Goal: Task Accomplishment & Management: Complete application form

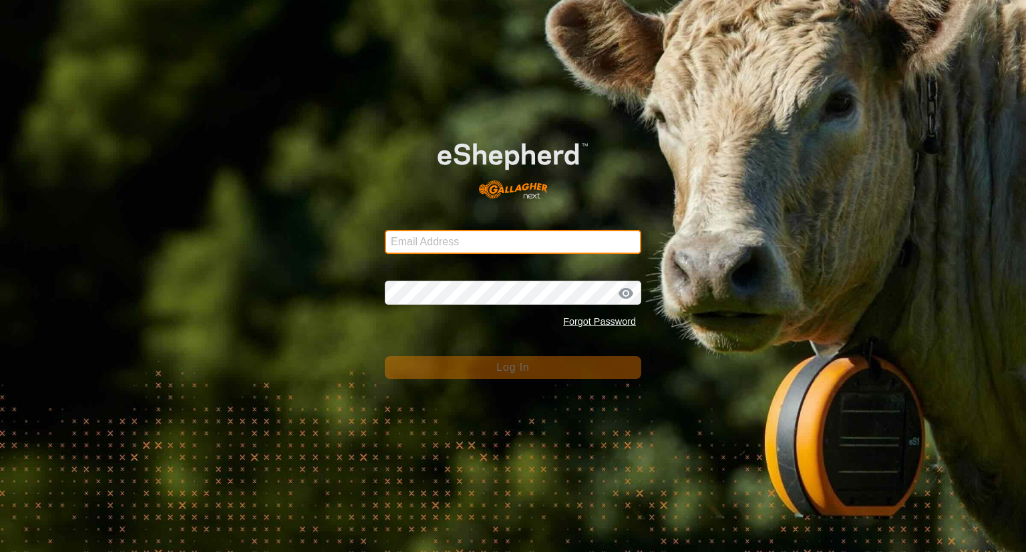
click at [438, 234] on input "Email Address" at bounding box center [513, 242] width 256 height 24
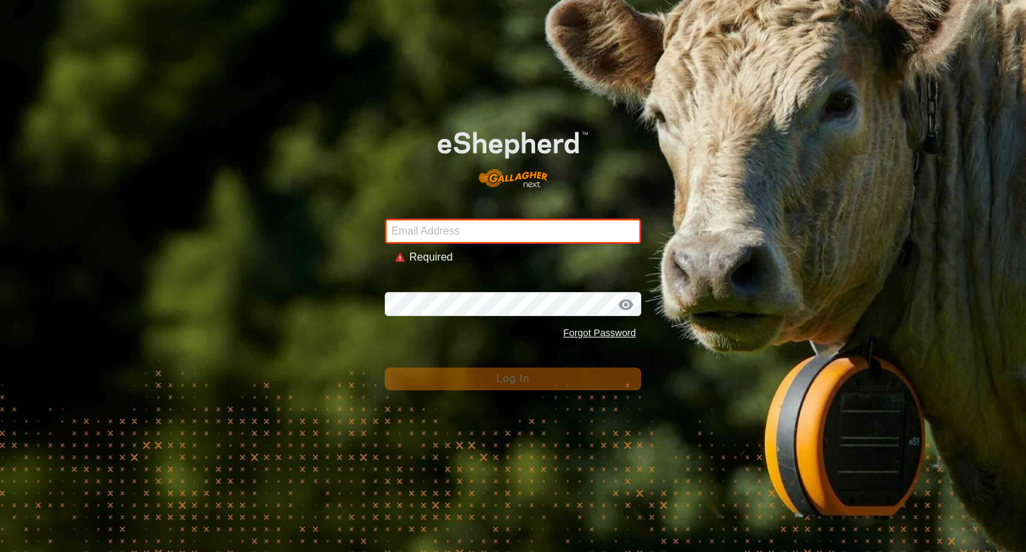
click at [405, 227] on input "Email Address" at bounding box center [513, 230] width 256 height 25
type input "[EMAIL_ADDRESS][DOMAIN_NAME]"
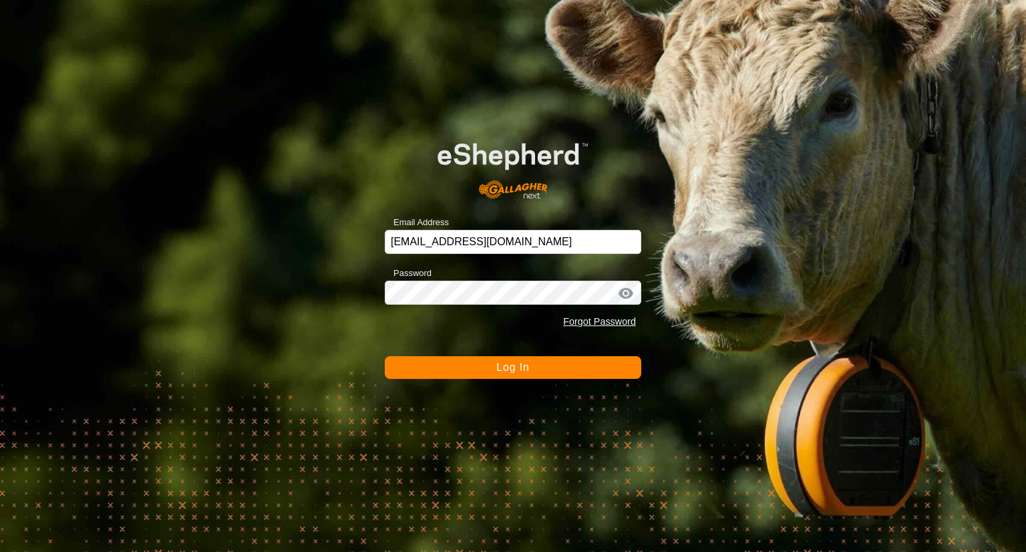
click at [513, 372] on span "Log In" at bounding box center [512, 366] width 33 height 11
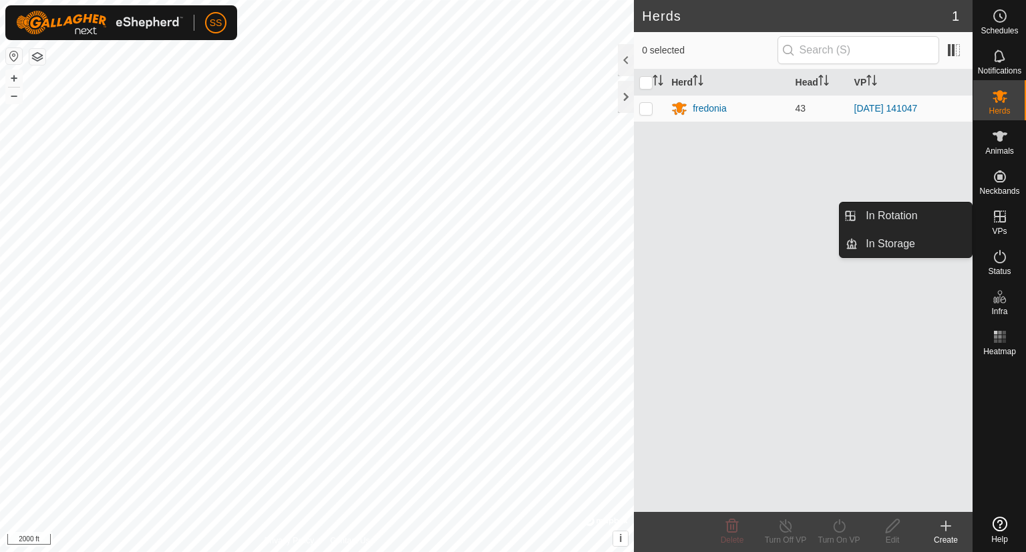
click at [997, 228] on span "VPs" at bounding box center [999, 231] width 15 height 8
click at [924, 209] on link "In Rotation" at bounding box center [914, 215] width 114 height 27
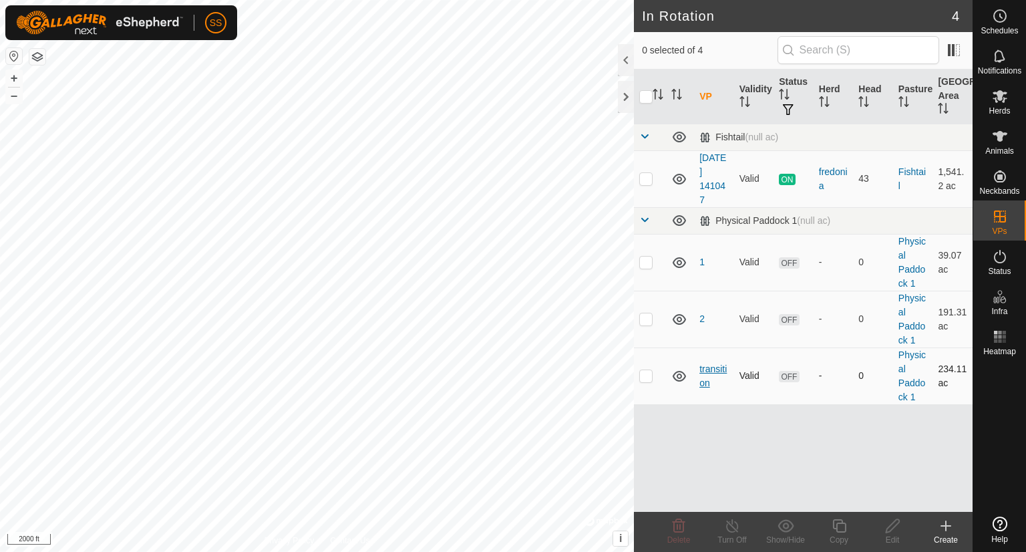
click at [708, 369] on link "transition" at bounding box center [712, 375] width 27 height 25
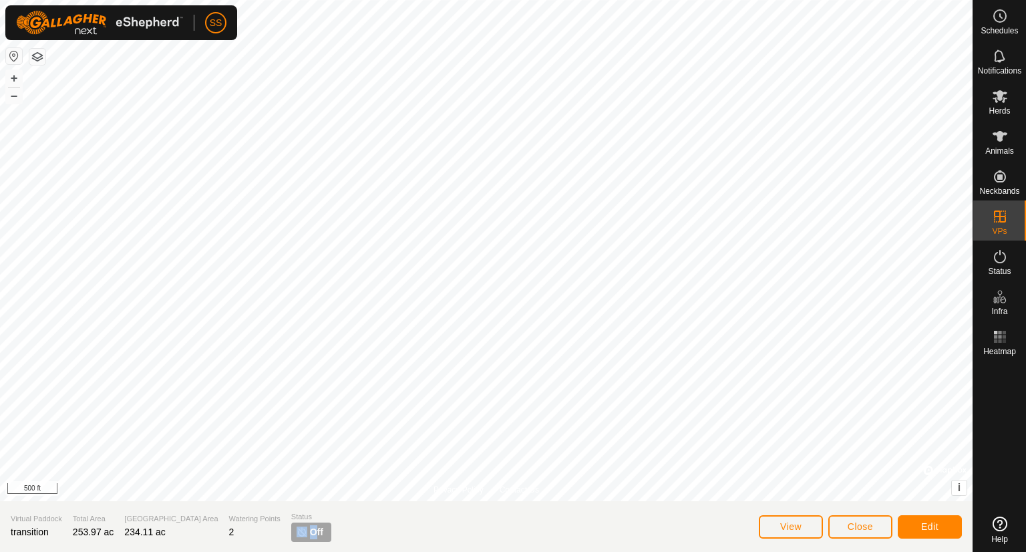
drag, startPoint x: 267, startPoint y: 533, endPoint x: 246, endPoint y: 534, distance: 21.4
click at [291, 534] on p-tag "Off" at bounding box center [311, 531] width 40 height 19
click at [297, 534] on img at bounding box center [302, 531] width 11 height 11
click at [783, 527] on span "View" at bounding box center [790, 526] width 21 height 11
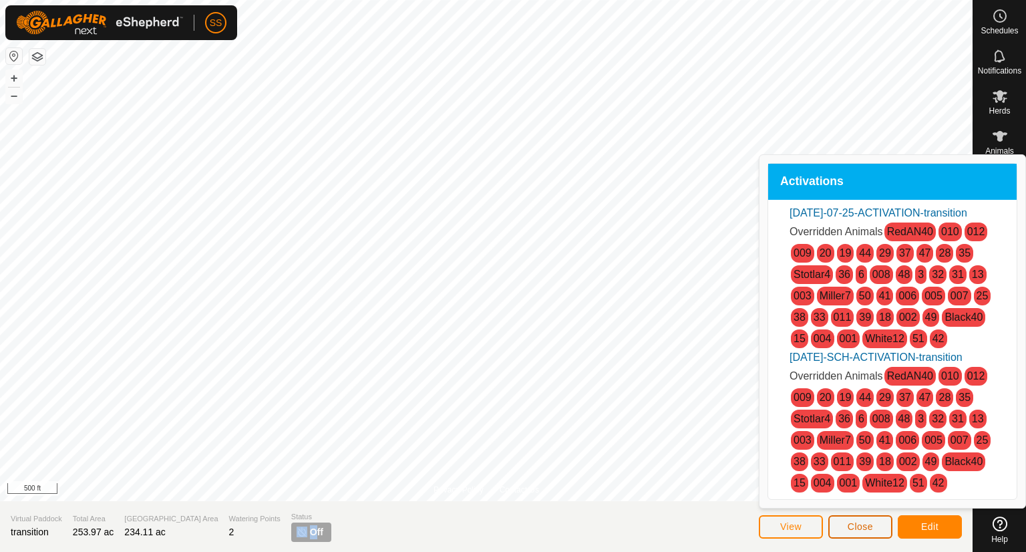
click at [859, 528] on span "Close" at bounding box center [859, 526] width 25 height 11
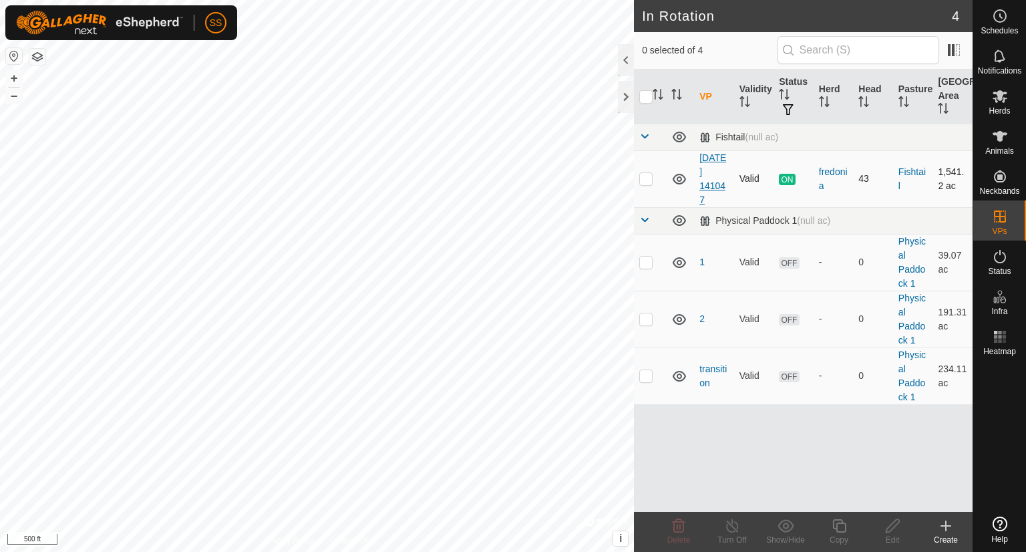
click at [711, 168] on link "[DATE] 141047" at bounding box center [712, 178] width 27 height 53
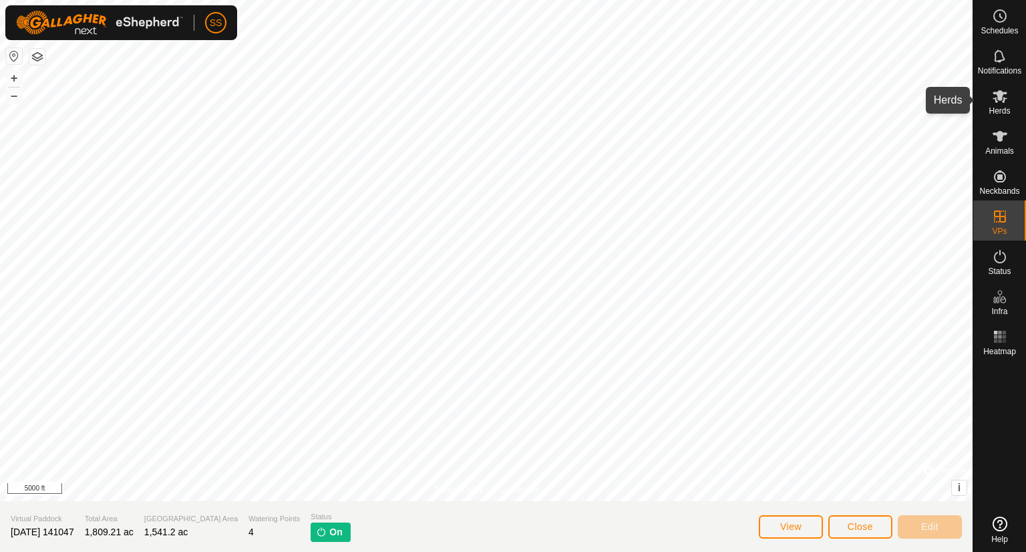
click at [1001, 92] on icon at bounding box center [999, 96] width 15 height 13
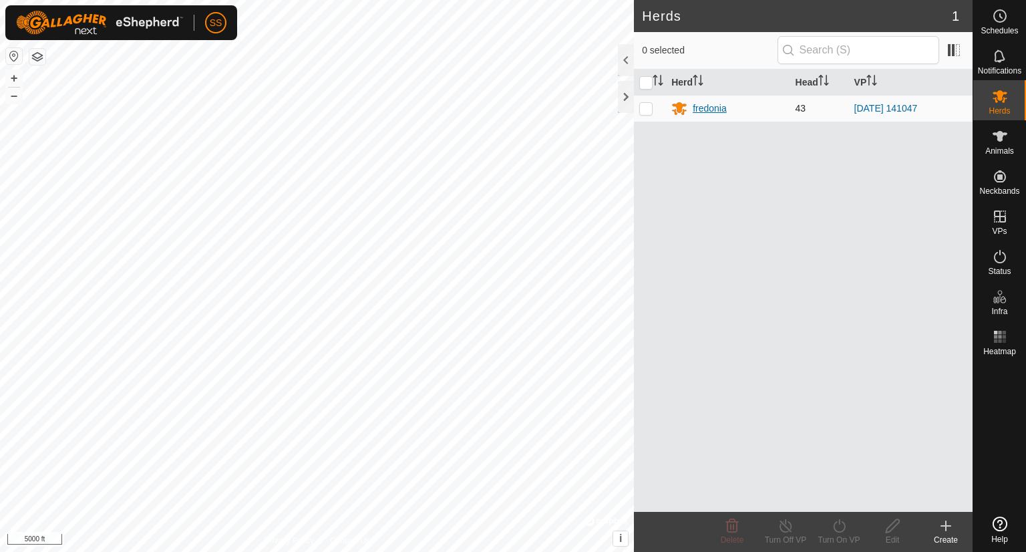
click at [711, 104] on div "fredonia" at bounding box center [710, 109] width 34 height 14
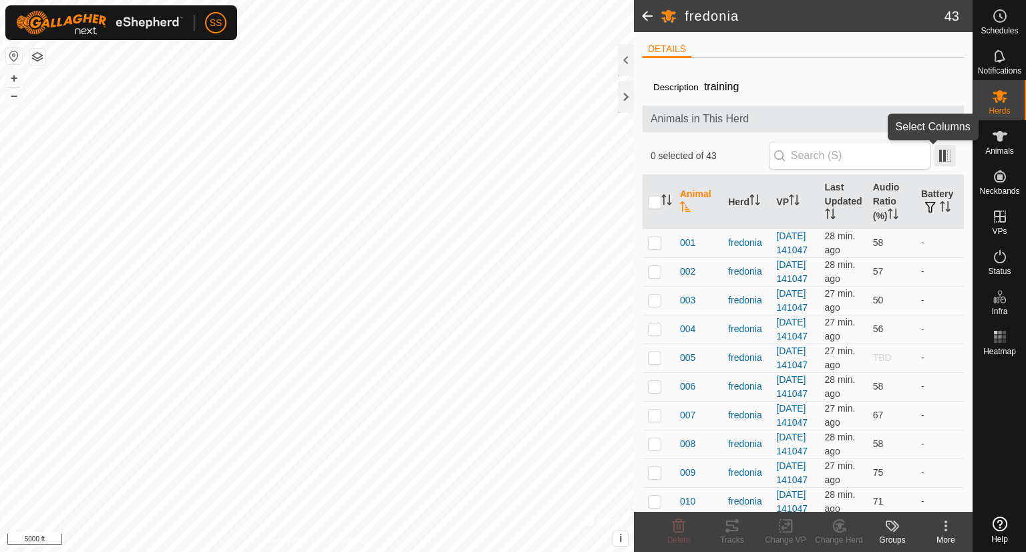
click at [940, 158] on span at bounding box center [944, 155] width 21 height 21
click at [935, 156] on span at bounding box center [944, 155] width 21 height 21
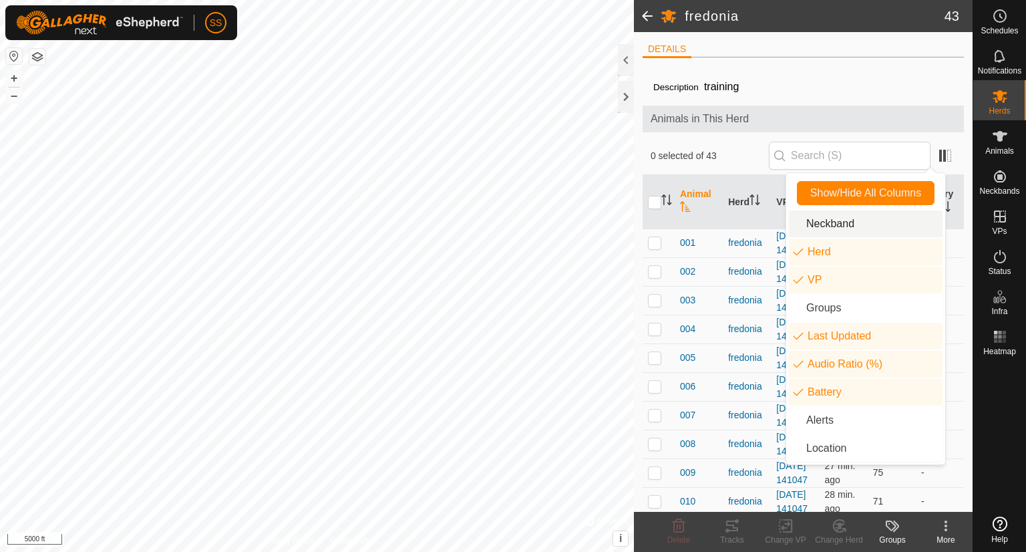
click at [849, 231] on li "Neckband" at bounding box center [866, 223] width 154 height 27
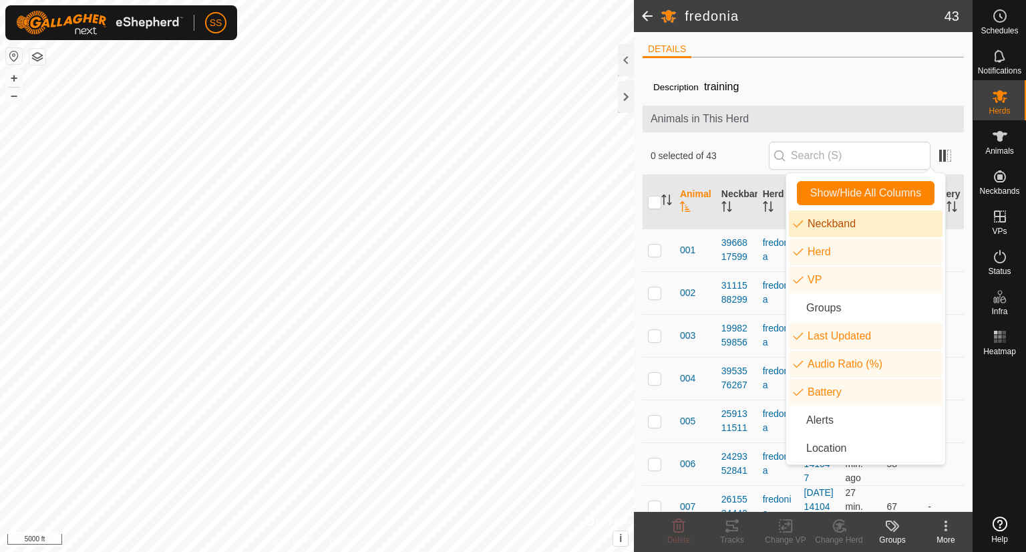
click at [825, 226] on li "Neckband" at bounding box center [866, 223] width 154 height 27
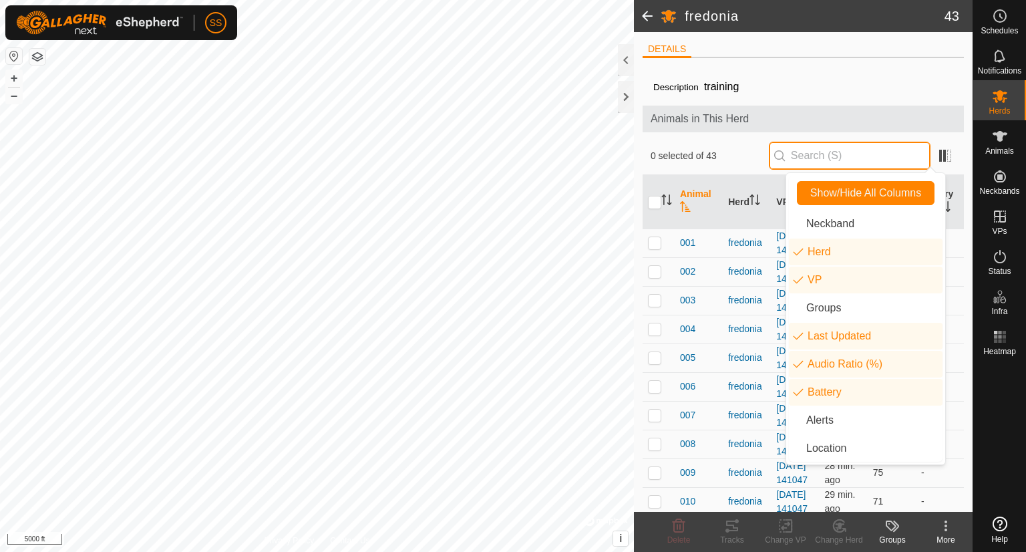
click at [868, 149] on input "text" at bounding box center [850, 156] width 162 height 28
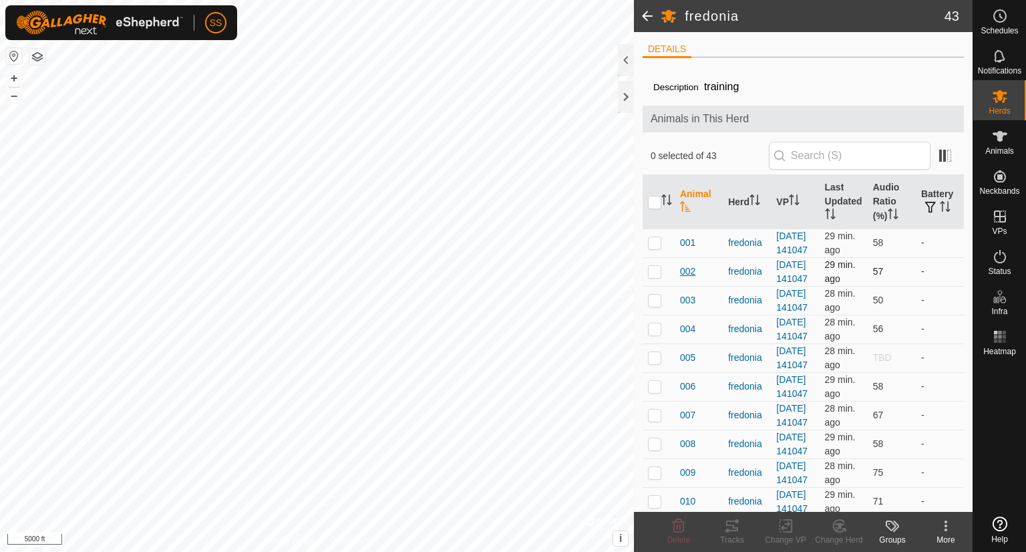
click at [689, 278] on span "002" at bounding box center [687, 271] width 15 height 14
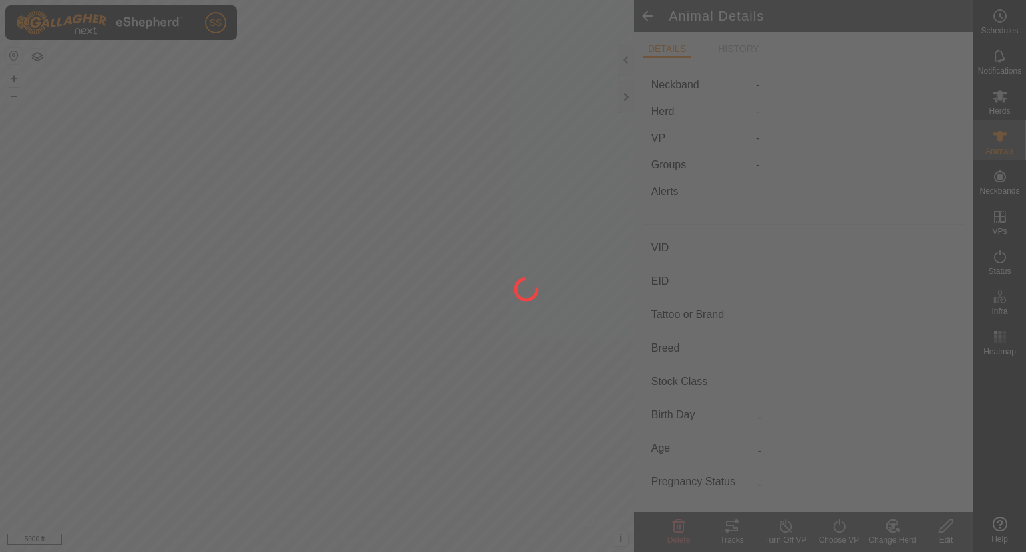
type input "002"
type input "-"
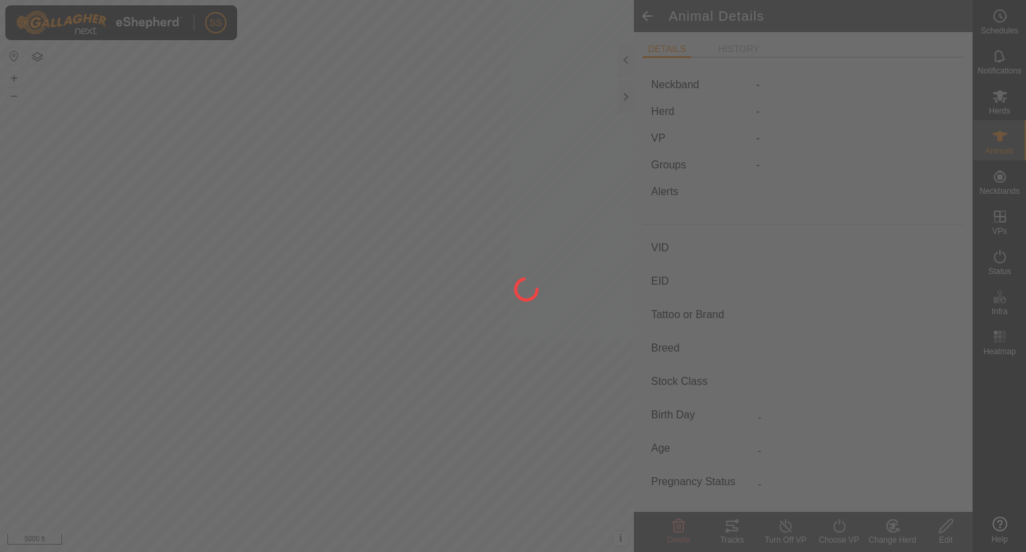
type input "0 kg"
type input "-"
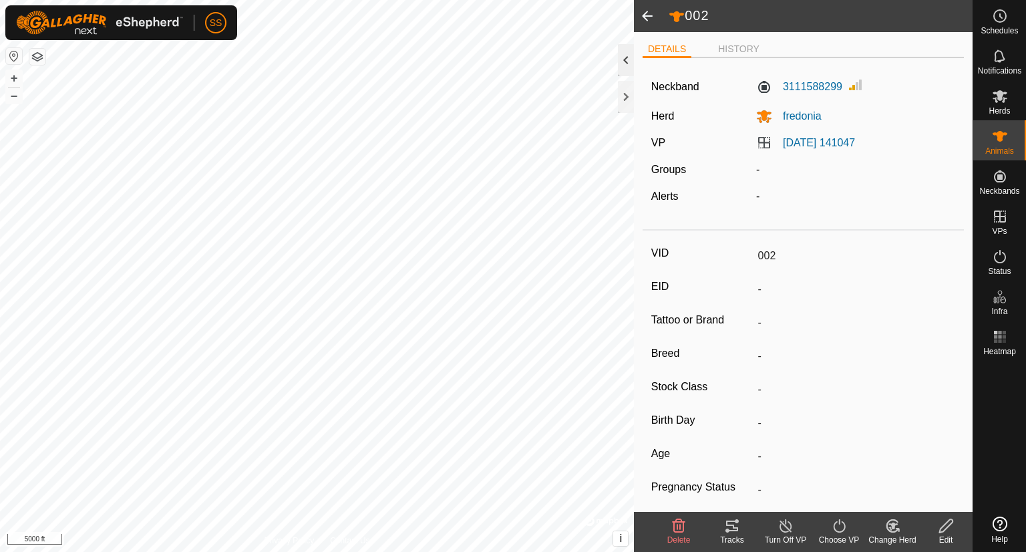
click at [628, 59] on div at bounding box center [626, 60] width 16 height 32
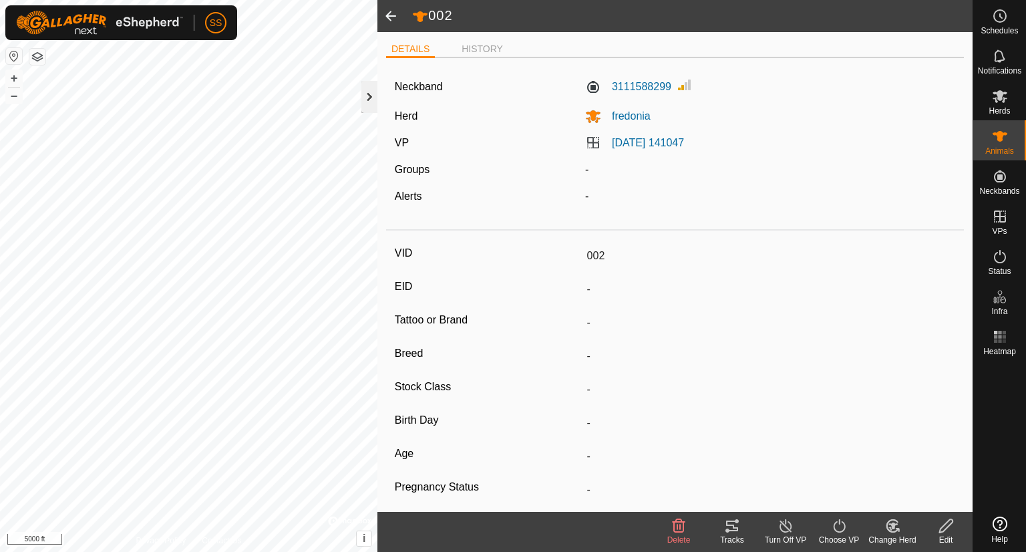
click at [370, 95] on div at bounding box center [369, 97] width 16 height 32
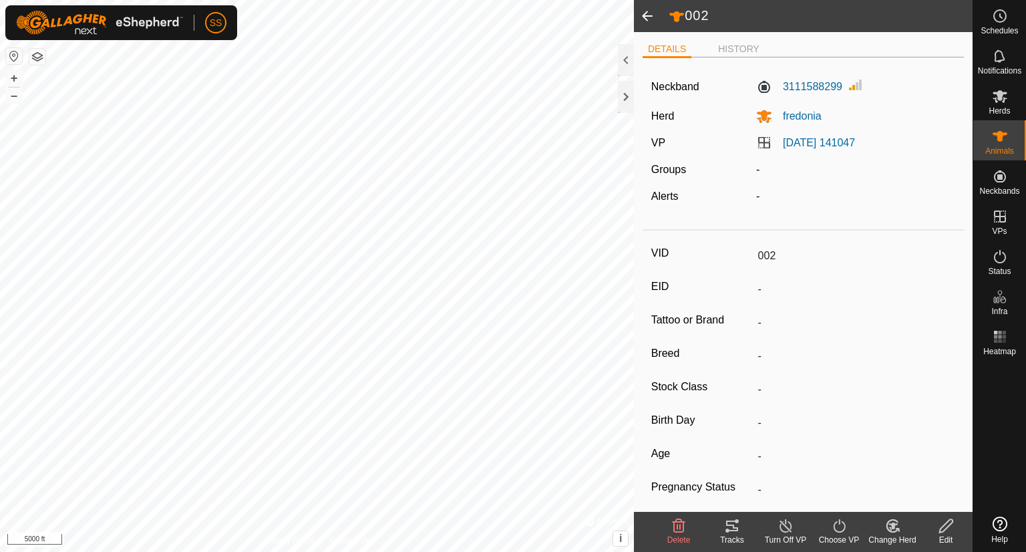
click at [650, 15] on span at bounding box center [647, 16] width 27 height 32
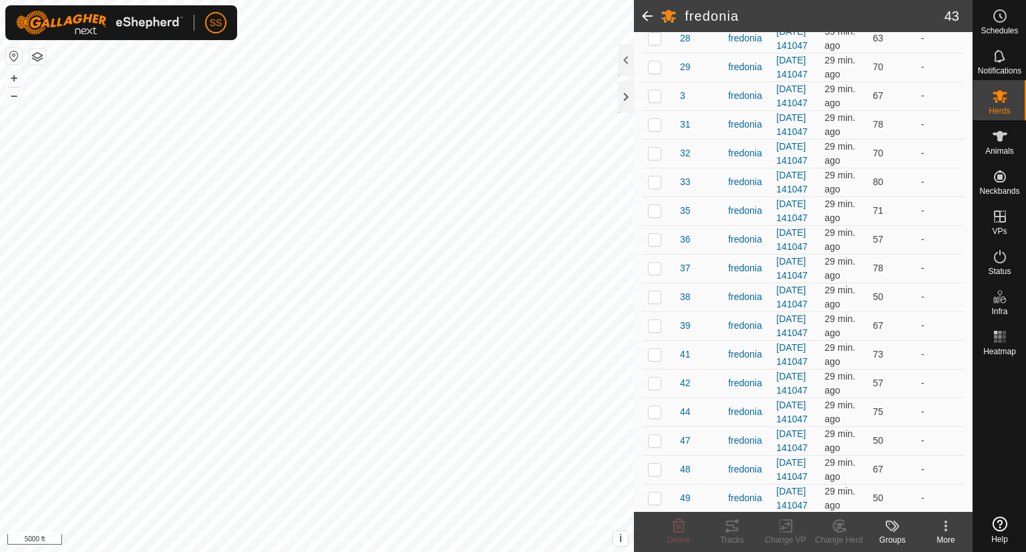
scroll to position [729, 0]
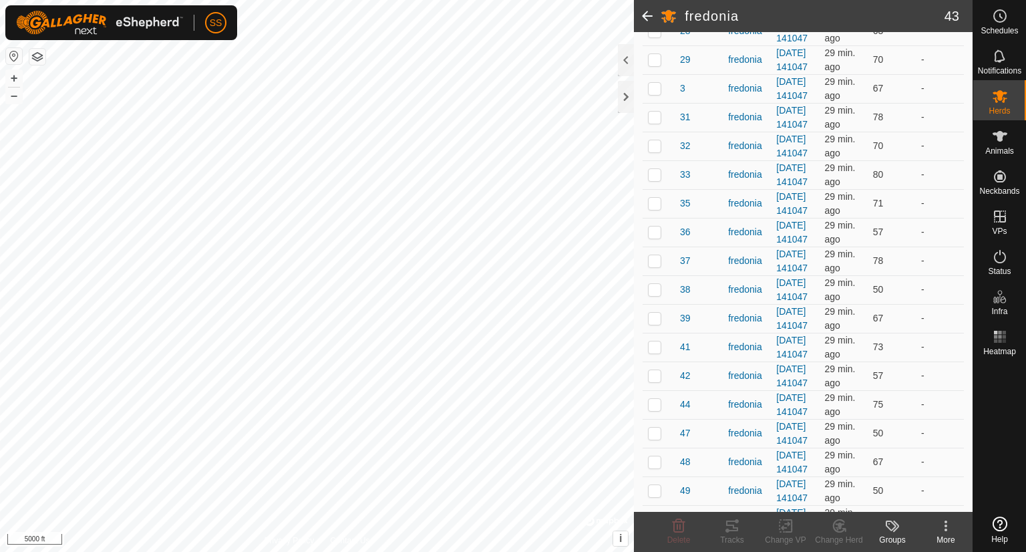
click at [681, 9] on span "25" at bounding box center [685, 2] width 11 height 14
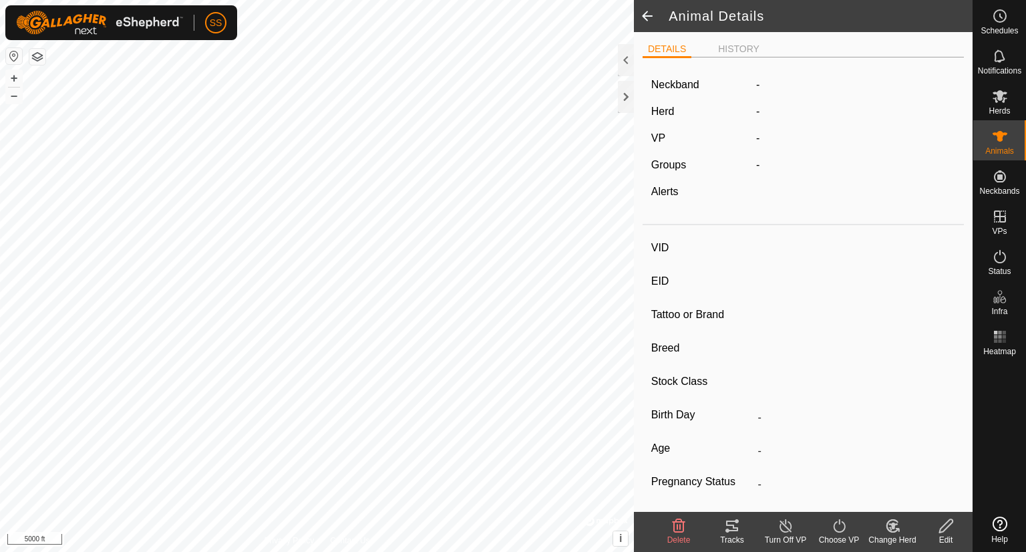
type input "25"
type input "-"
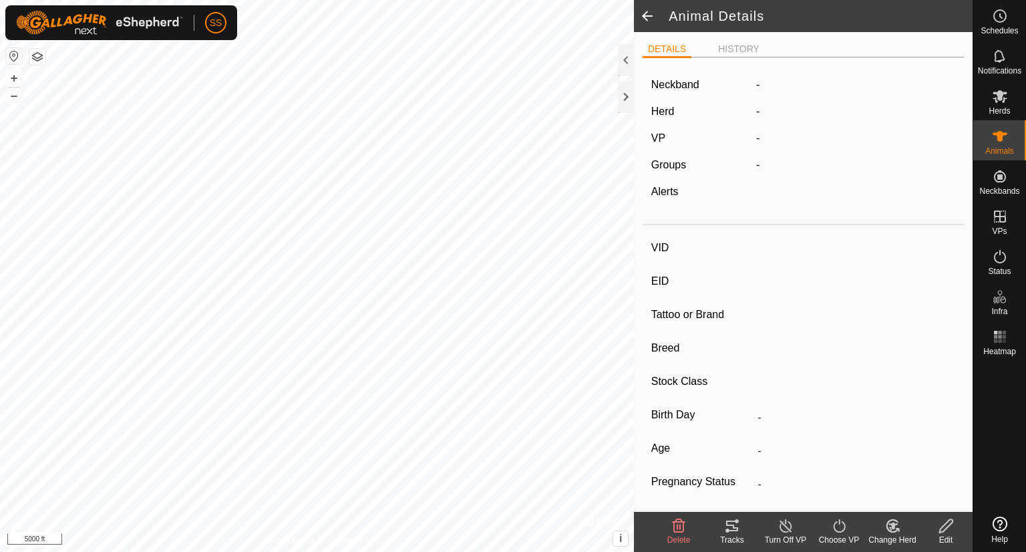
type input "0 kg"
type input "-"
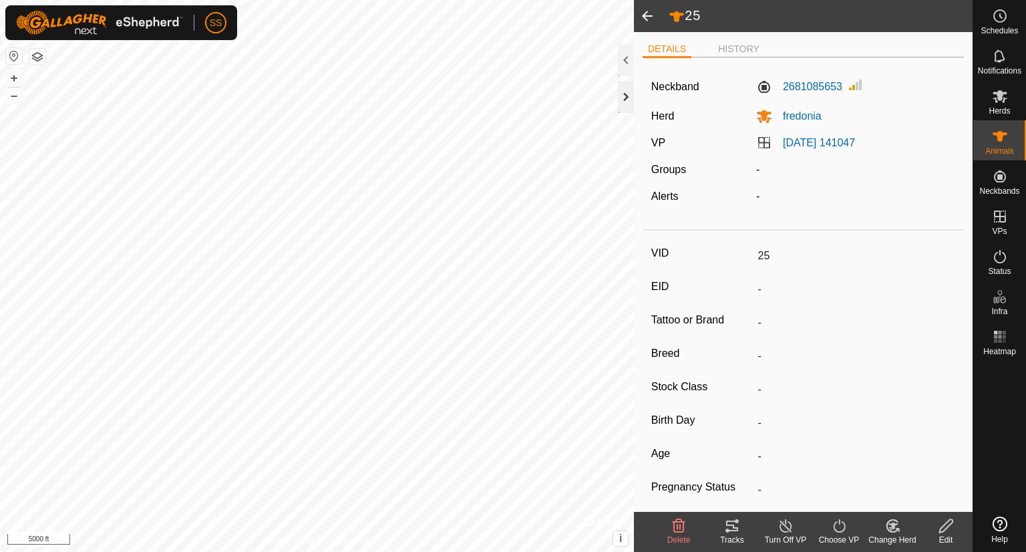
click at [628, 96] on div at bounding box center [626, 97] width 16 height 32
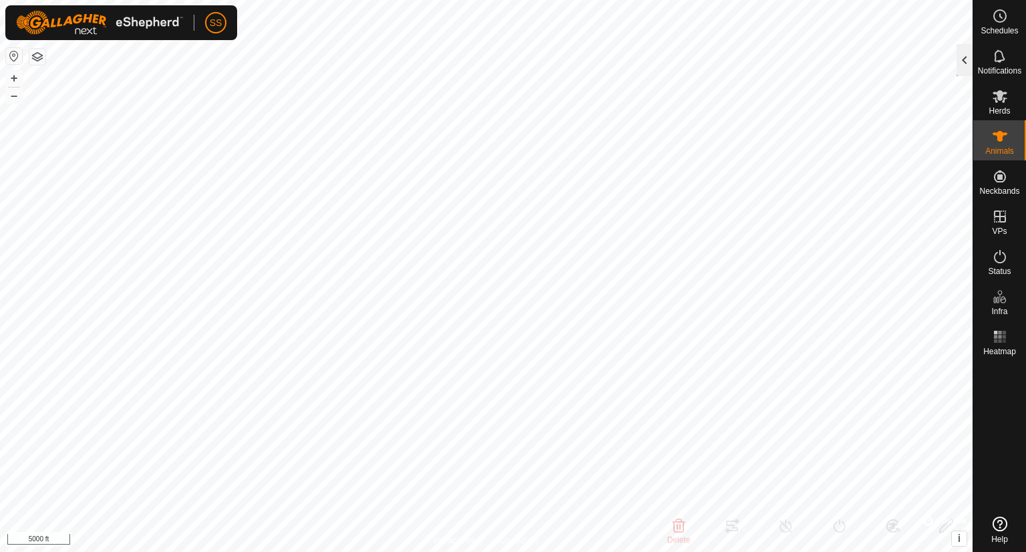
click at [960, 54] on div at bounding box center [964, 60] width 16 height 32
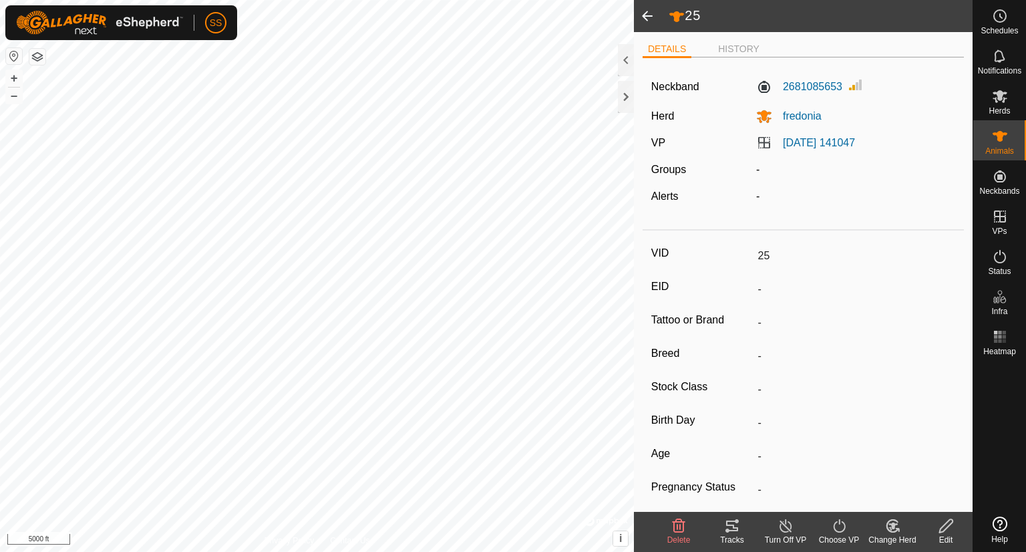
click at [649, 15] on span at bounding box center [647, 16] width 27 height 32
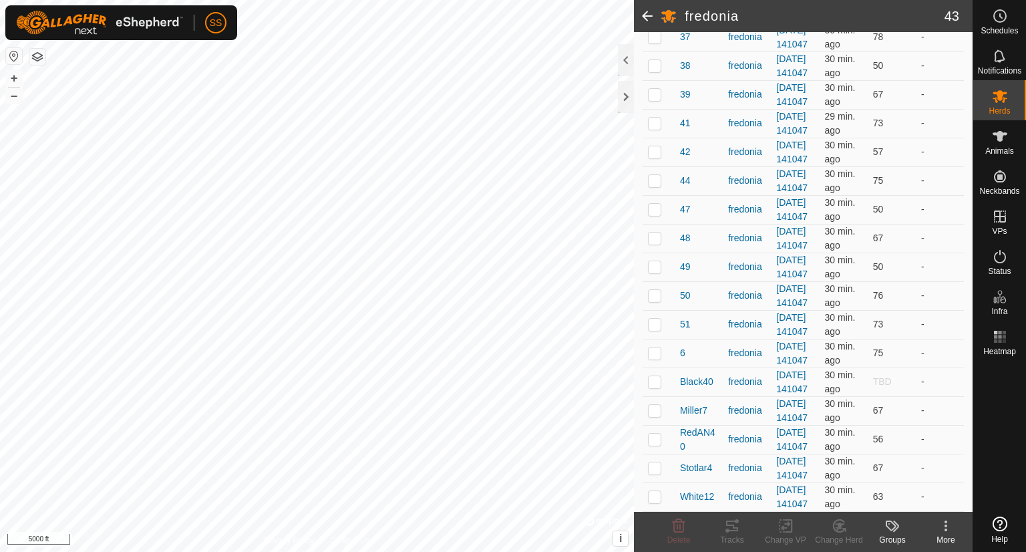
scroll to position [1141, 0]
click at [684, 159] on span "42" at bounding box center [685, 152] width 11 height 14
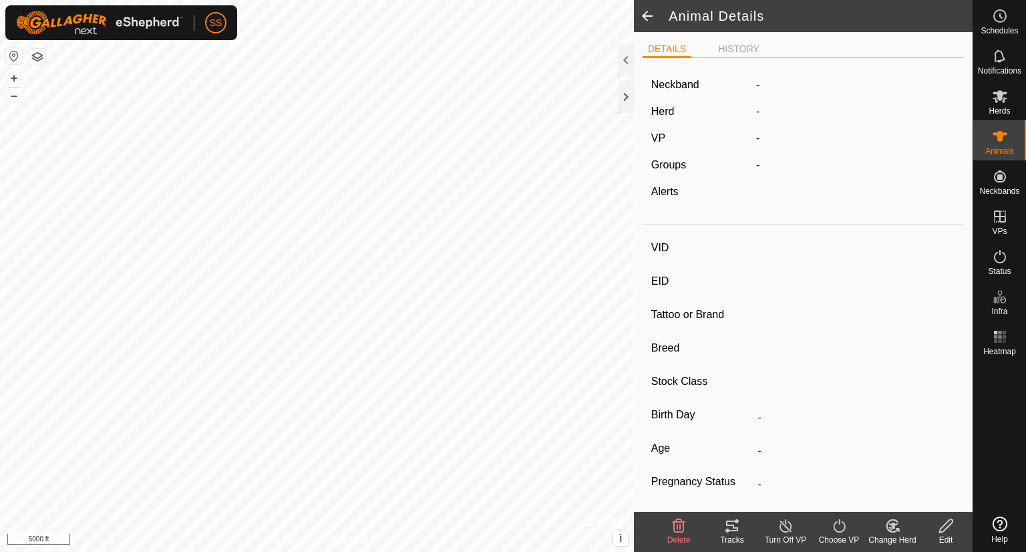
type input "42"
type input "-"
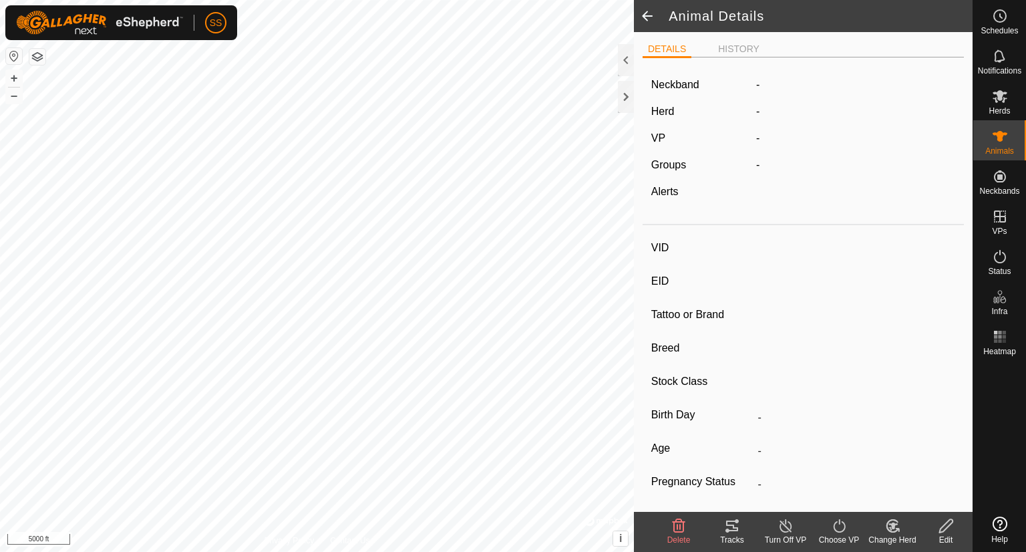
type input "0 kg"
type input "-"
click at [646, 9] on span at bounding box center [647, 16] width 27 height 32
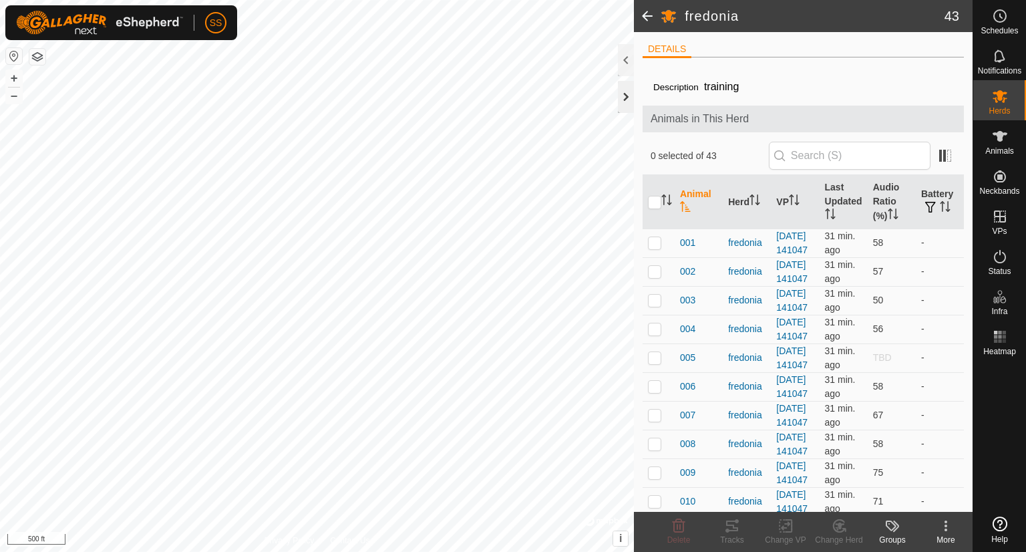
click at [622, 98] on div at bounding box center [626, 97] width 16 height 32
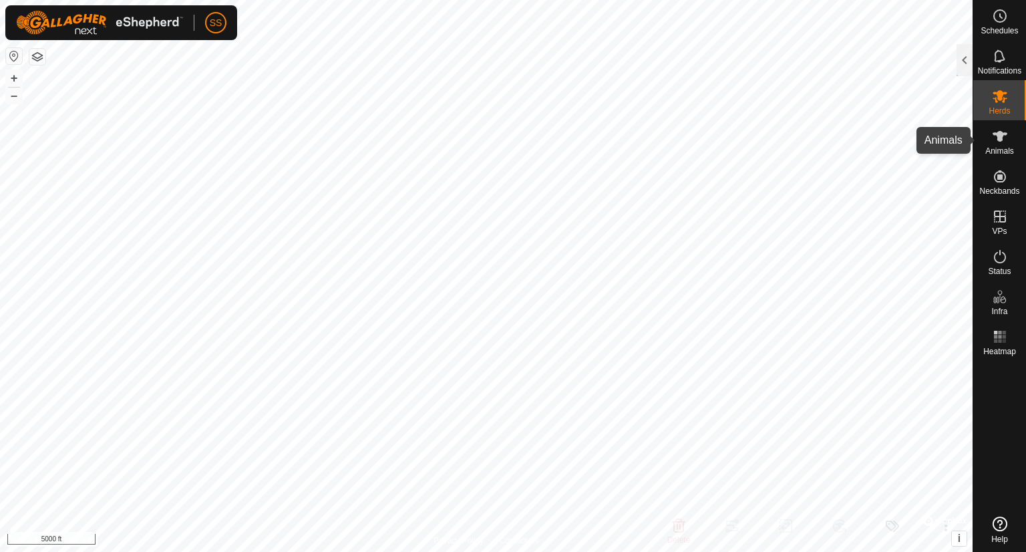
click at [1004, 137] on icon at bounding box center [1000, 136] width 16 height 16
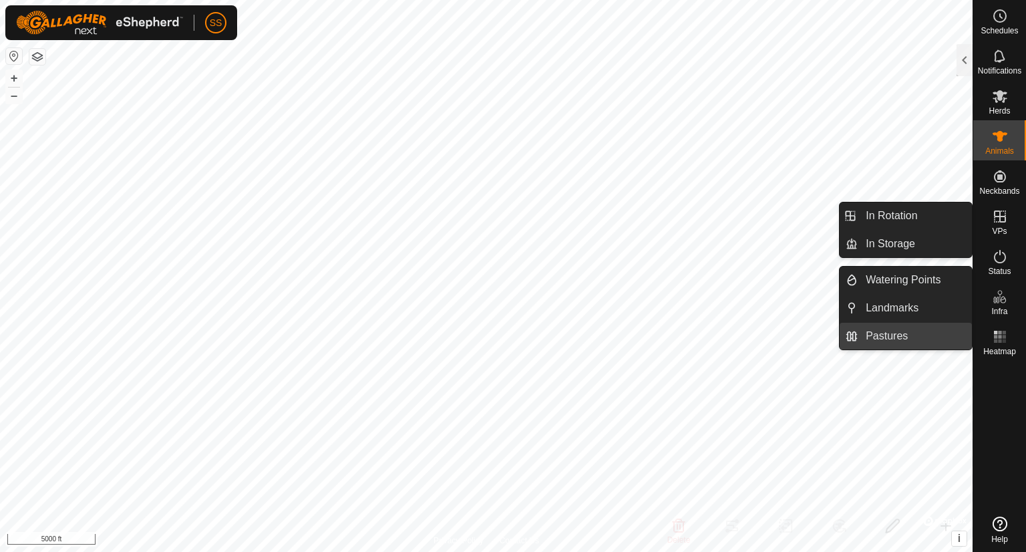
click at [881, 331] on link "Pastures" at bounding box center [914, 336] width 114 height 27
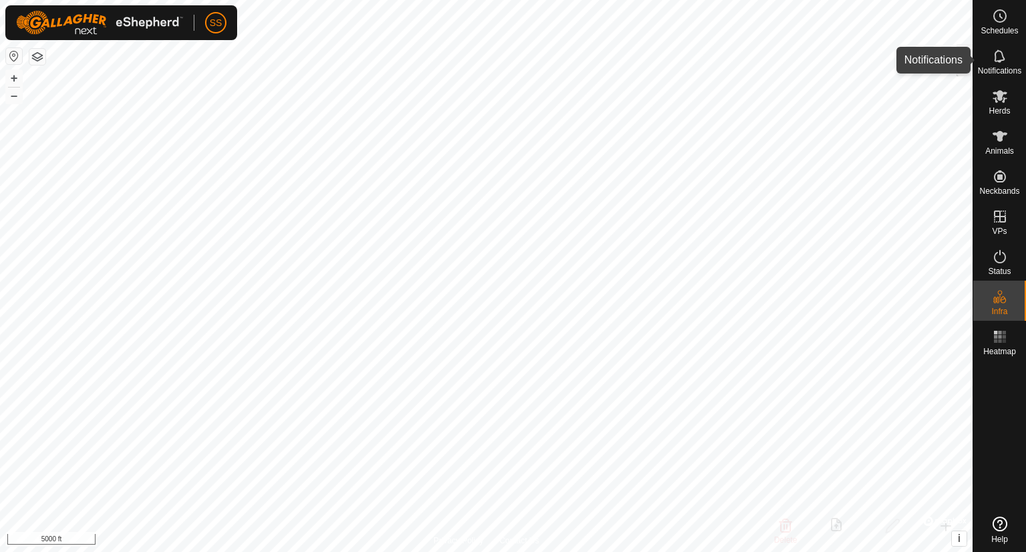
click at [1002, 65] on es-notification-svg-icon at bounding box center [1000, 55] width 24 height 21
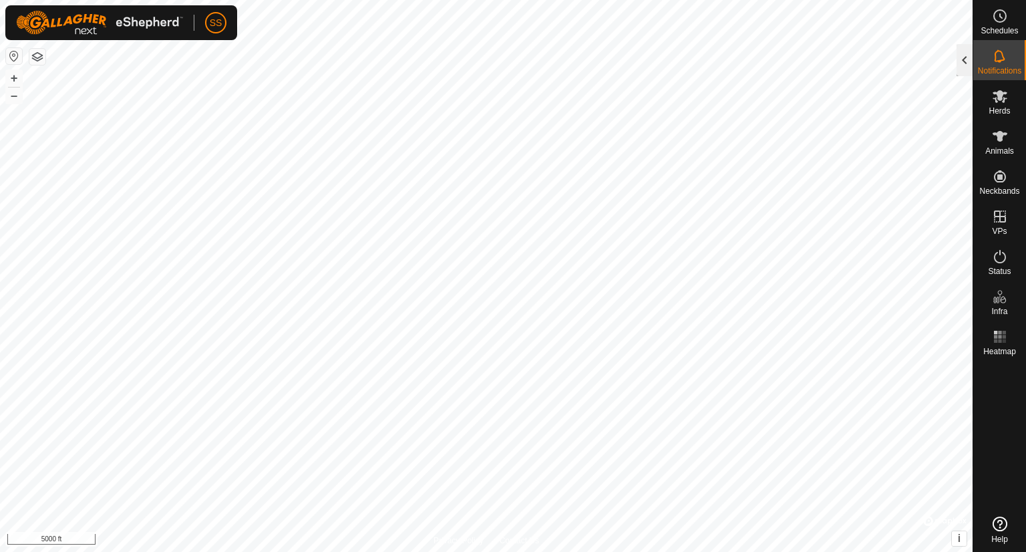
click at [962, 57] on div at bounding box center [964, 60] width 16 height 32
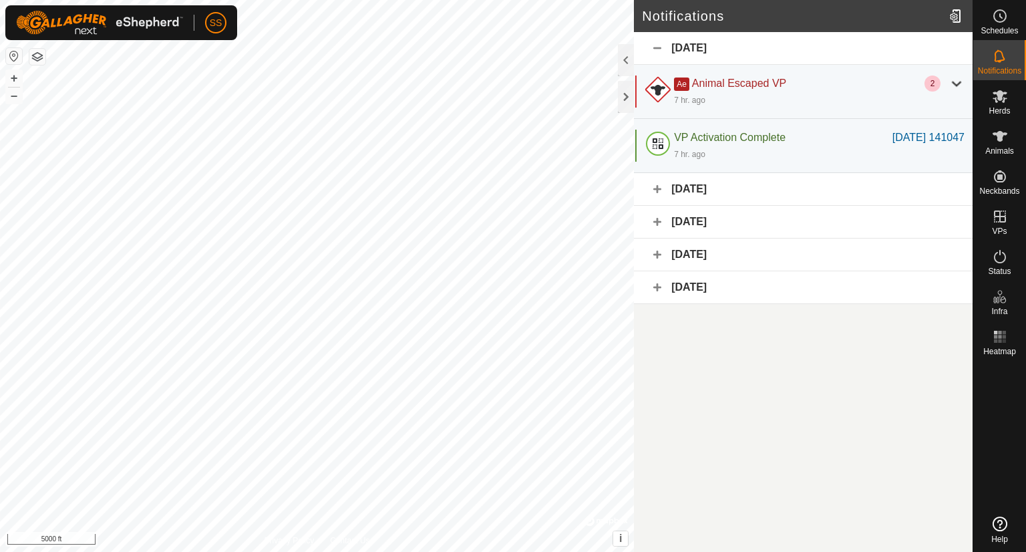
click at [732, 220] on div "[DATE]" at bounding box center [803, 222] width 339 height 33
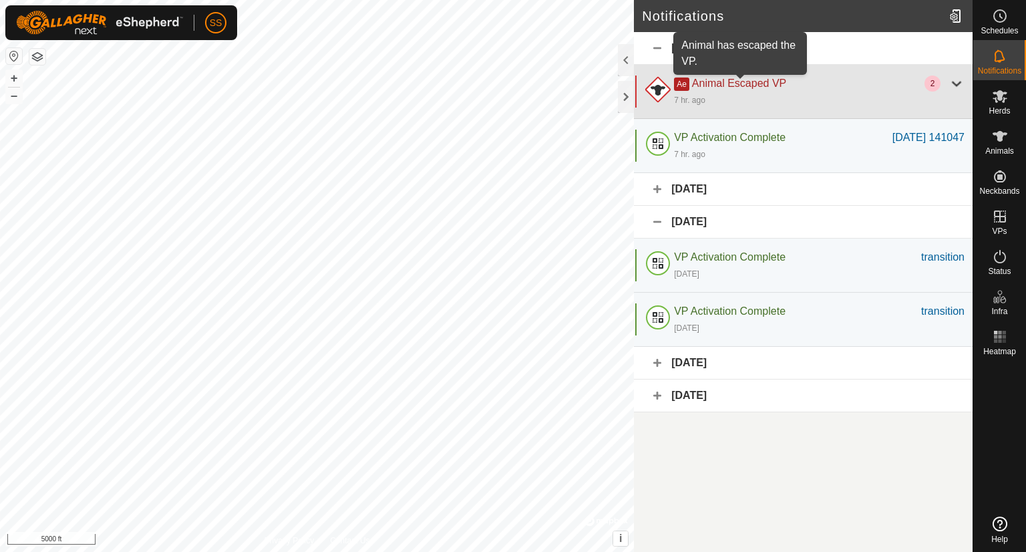
click at [726, 82] on span "Animal Escaped VP" at bounding box center [739, 82] width 94 height 11
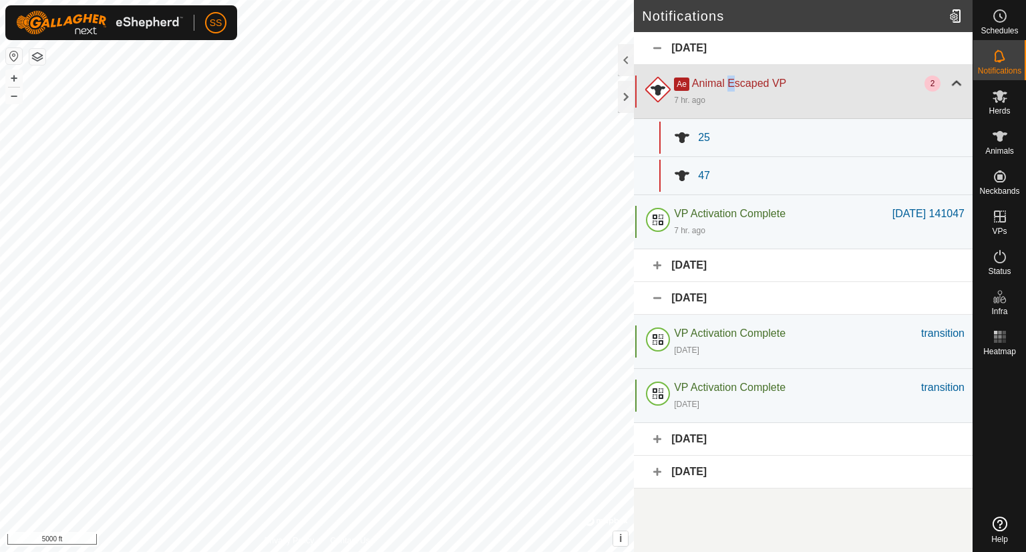
click at [726, 82] on span "Animal Escaped VP" at bounding box center [739, 82] width 94 height 11
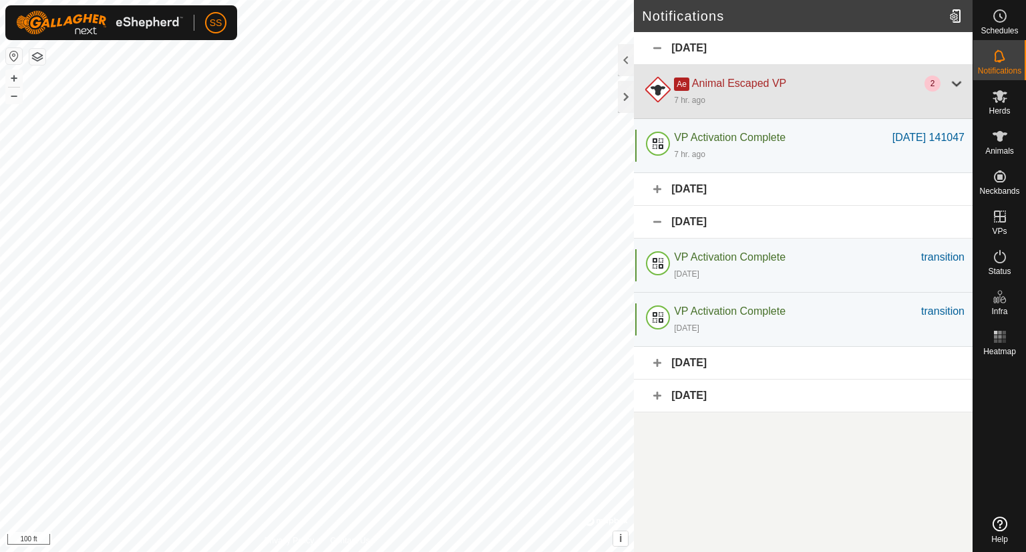
click at [934, 83] on div "2" at bounding box center [932, 83] width 16 height 16
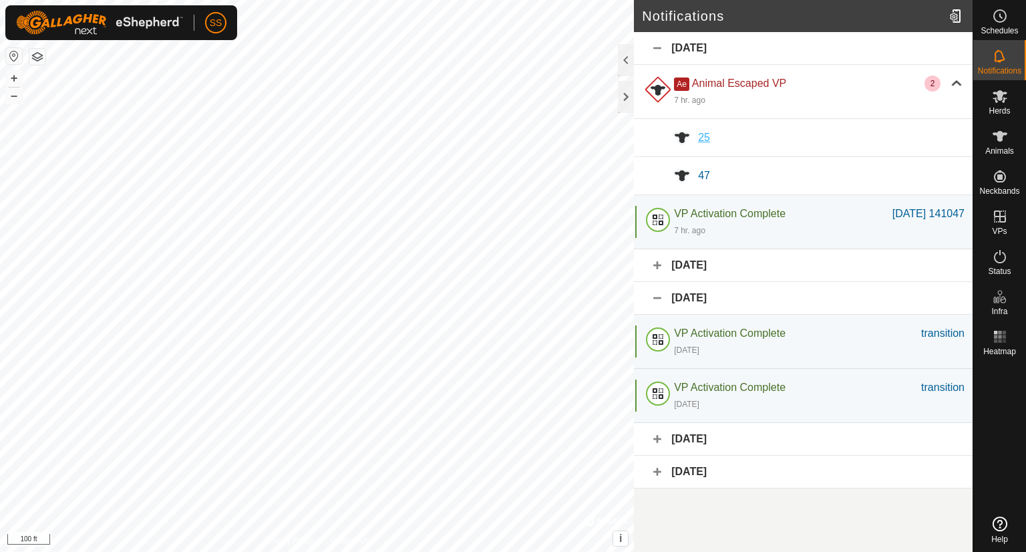
click at [700, 139] on span "25" at bounding box center [704, 137] width 12 height 11
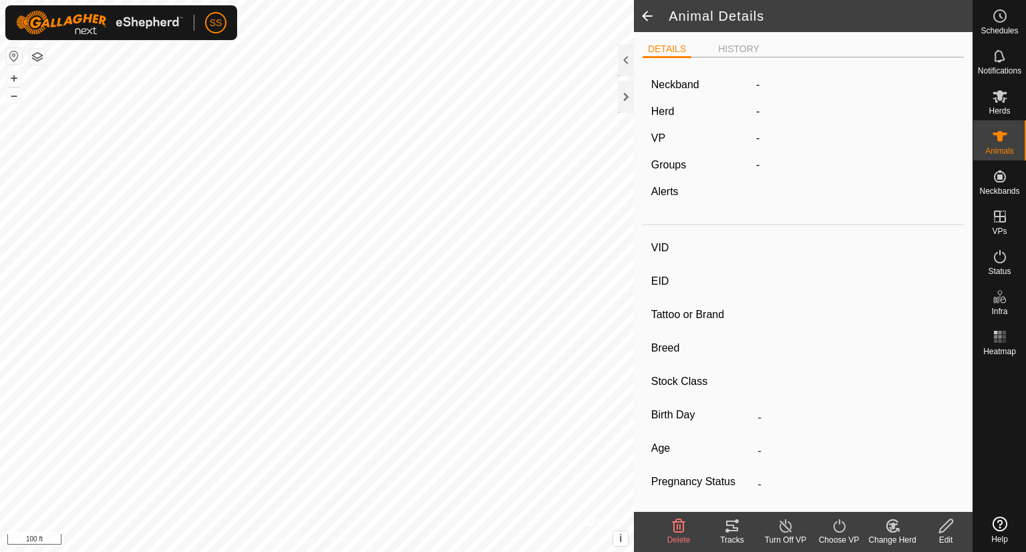
type input "25"
type input "-"
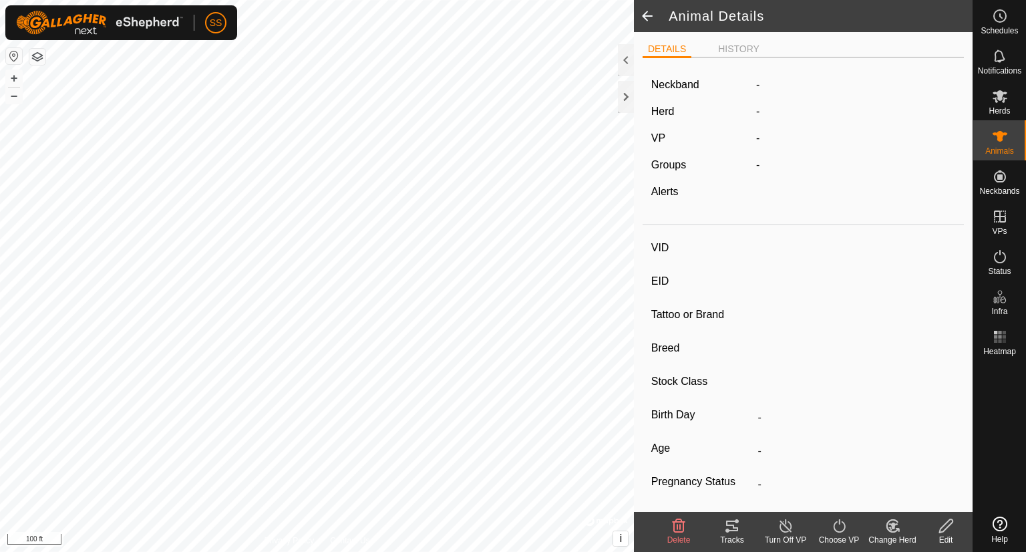
type input "0 kg"
type input "-"
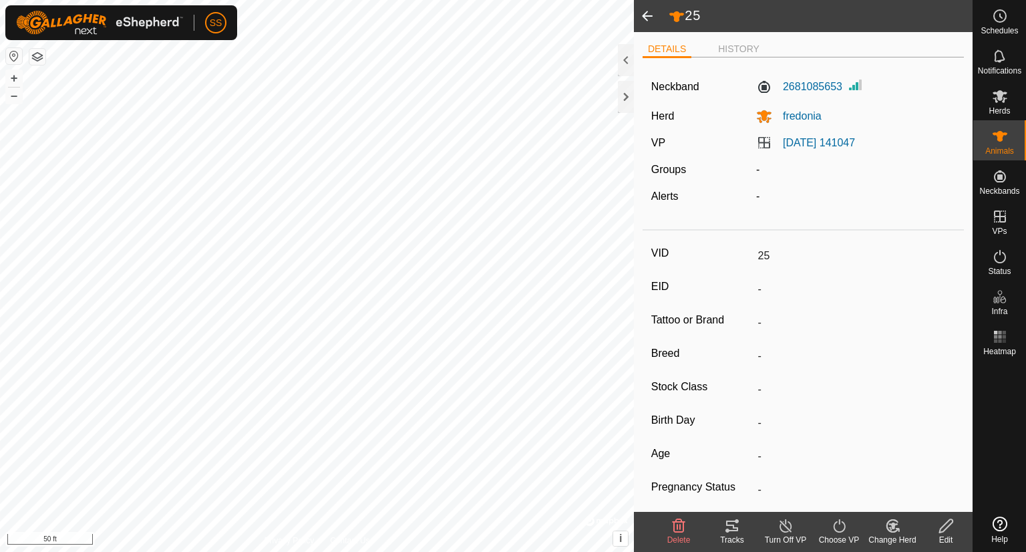
click at [644, 14] on span at bounding box center [647, 16] width 27 height 32
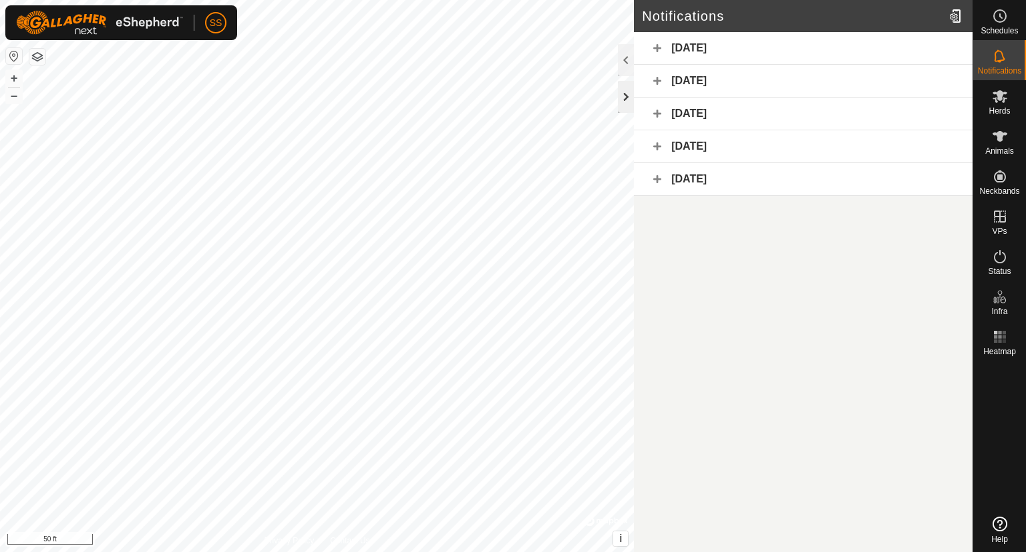
click at [626, 94] on div at bounding box center [626, 97] width 16 height 32
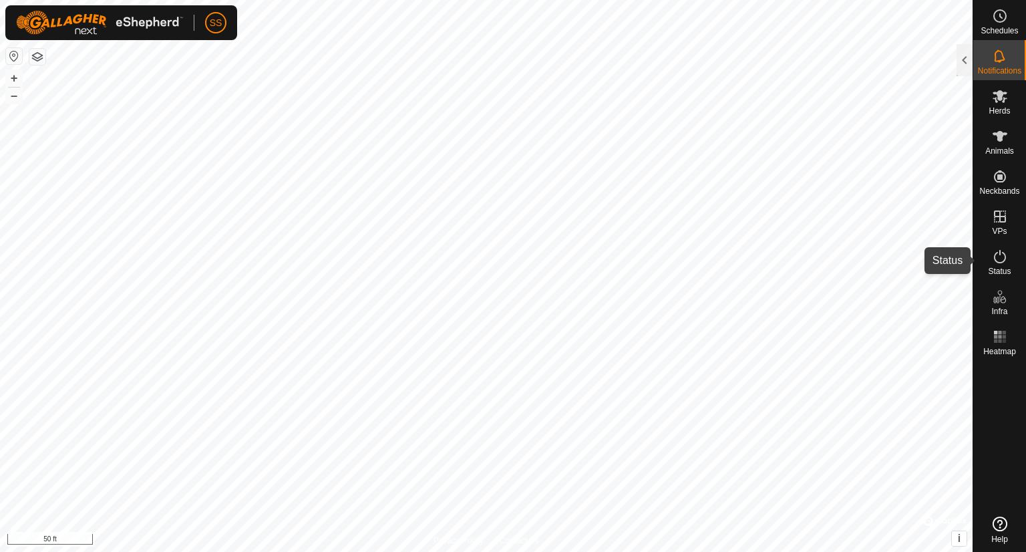
click at [992, 252] on icon at bounding box center [1000, 256] width 16 height 16
click at [962, 61] on div at bounding box center [964, 60] width 16 height 32
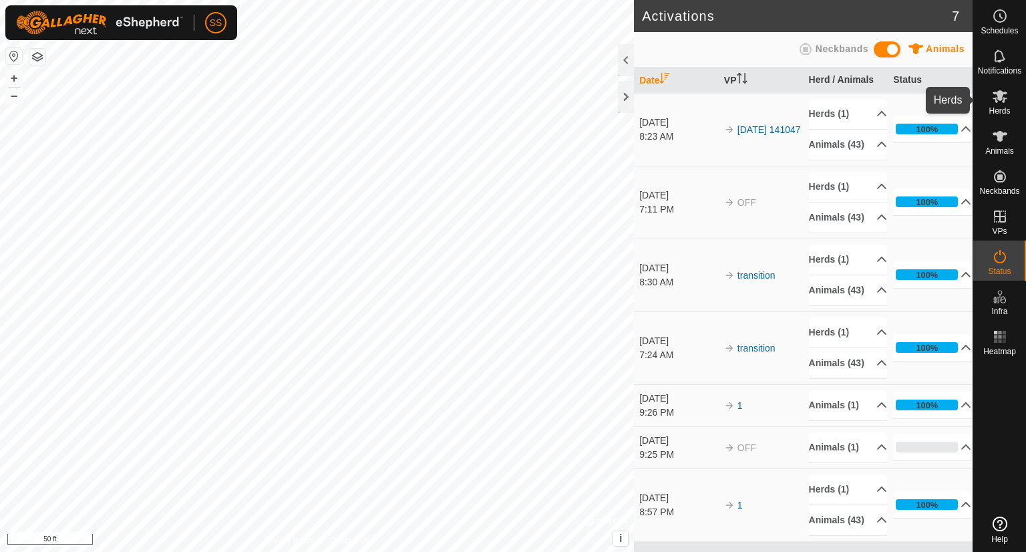
click at [1007, 105] on es-mob-svg-icon at bounding box center [1000, 95] width 24 height 21
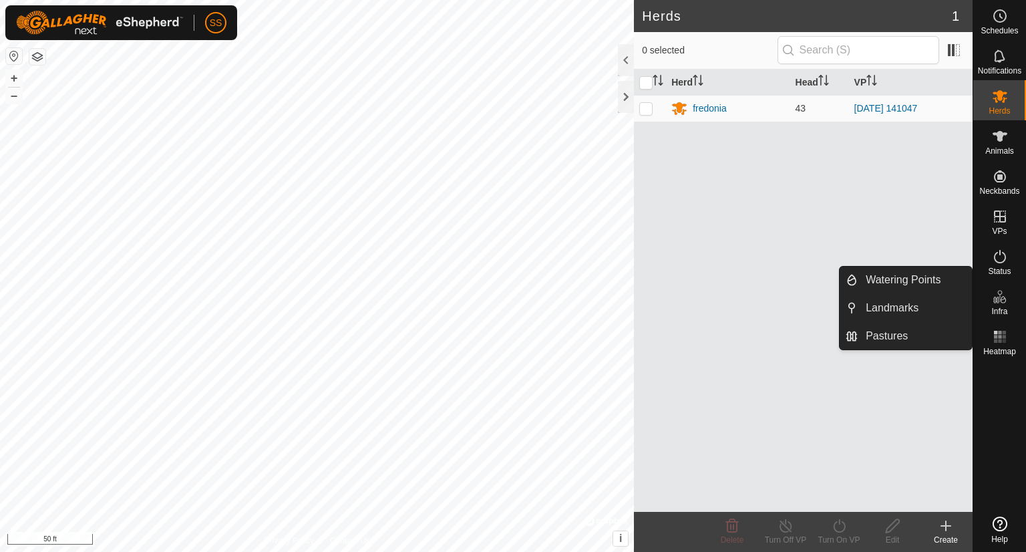
click at [942, 531] on icon at bounding box center [946, 526] width 16 height 16
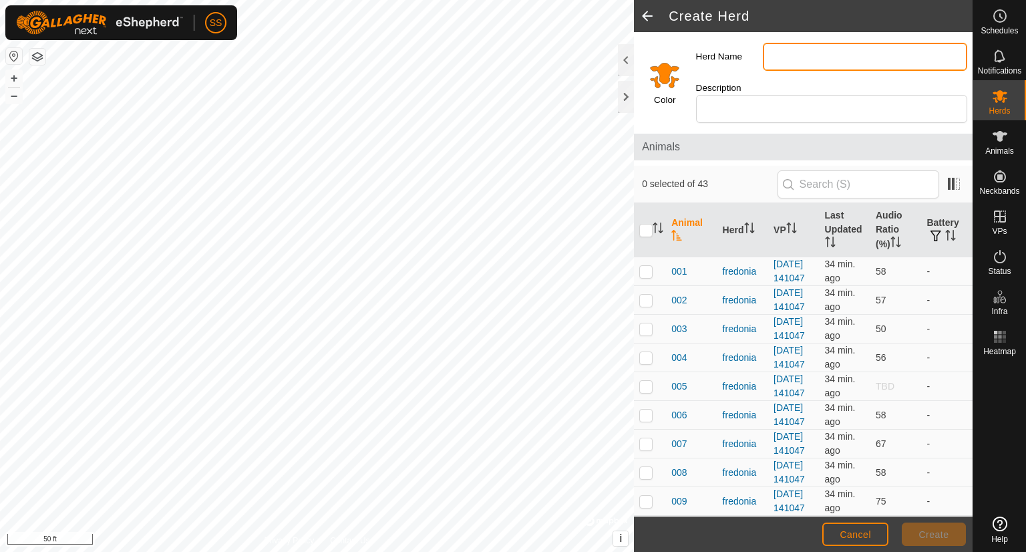
click at [784, 59] on input "Herd Name" at bounding box center [865, 57] width 204 height 28
click at [769, 52] on input "fredonia" at bounding box center [865, 57] width 204 height 28
click at [816, 65] on input "Fredonia" at bounding box center [865, 57] width 204 height 28
type input "Fredonia 2"
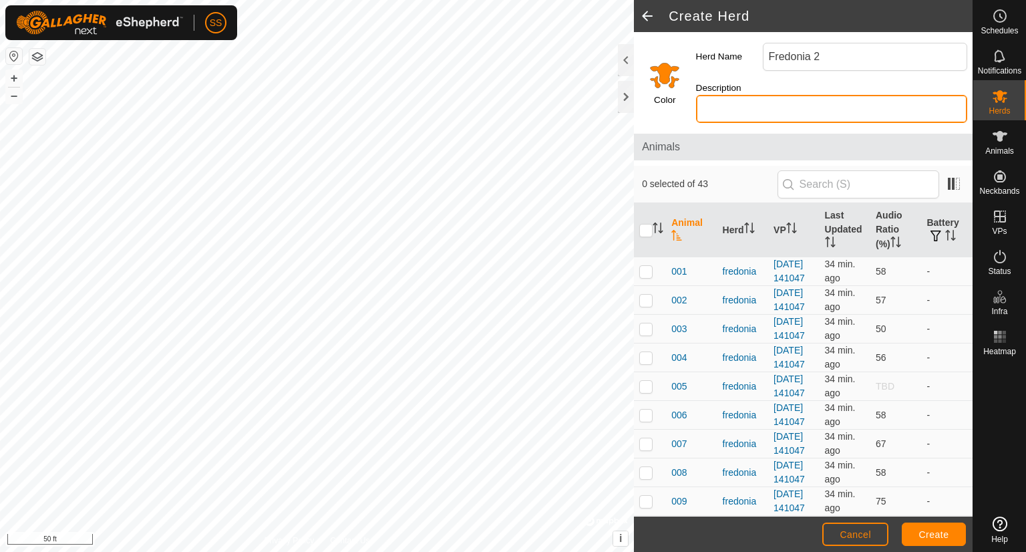
click at [796, 95] on input "Description" at bounding box center [831, 109] width 271 height 28
type input "holding"
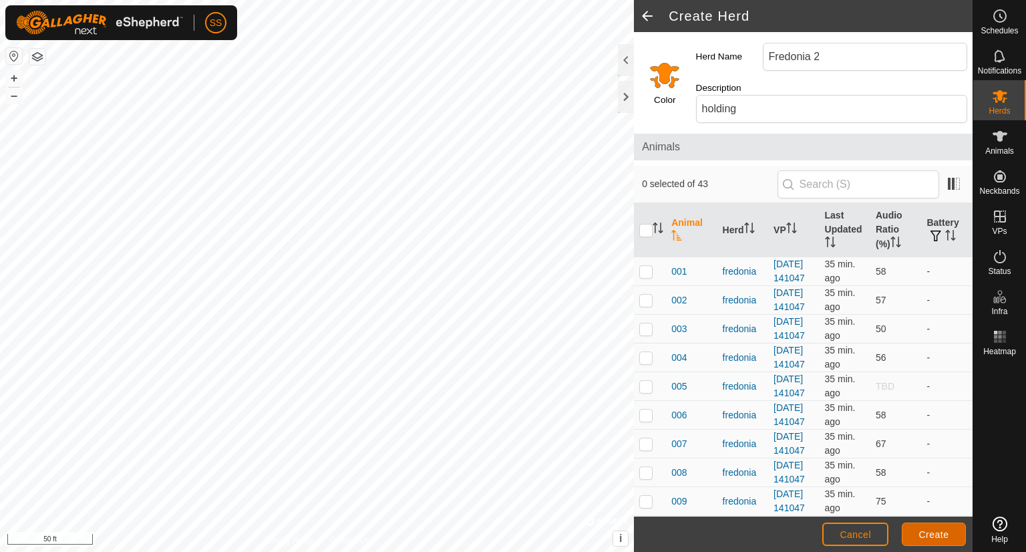
click at [923, 530] on span "Create" at bounding box center [934, 534] width 30 height 11
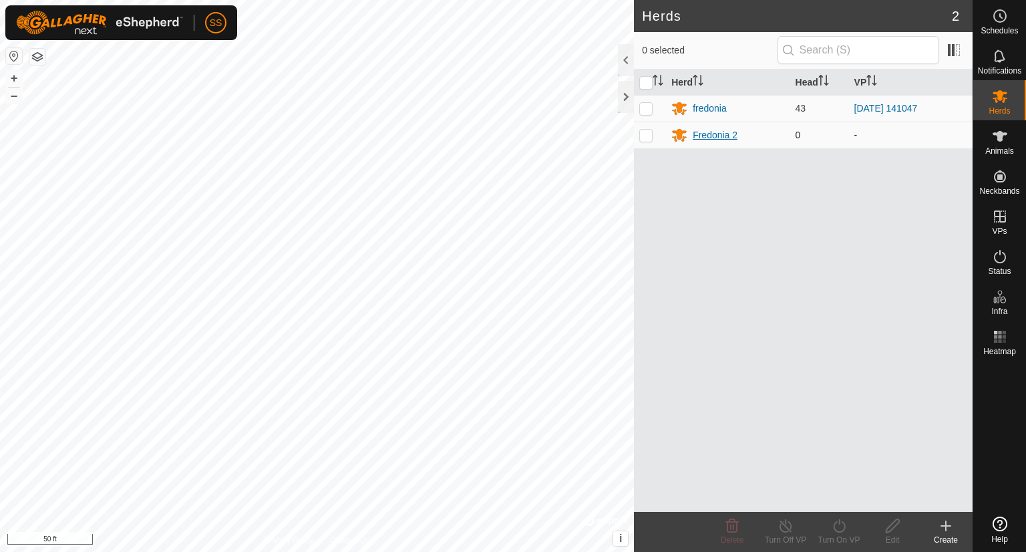
click at [719, 134] on div "Fredonia 2" at bounding box center [715, 135] width 45 height 14
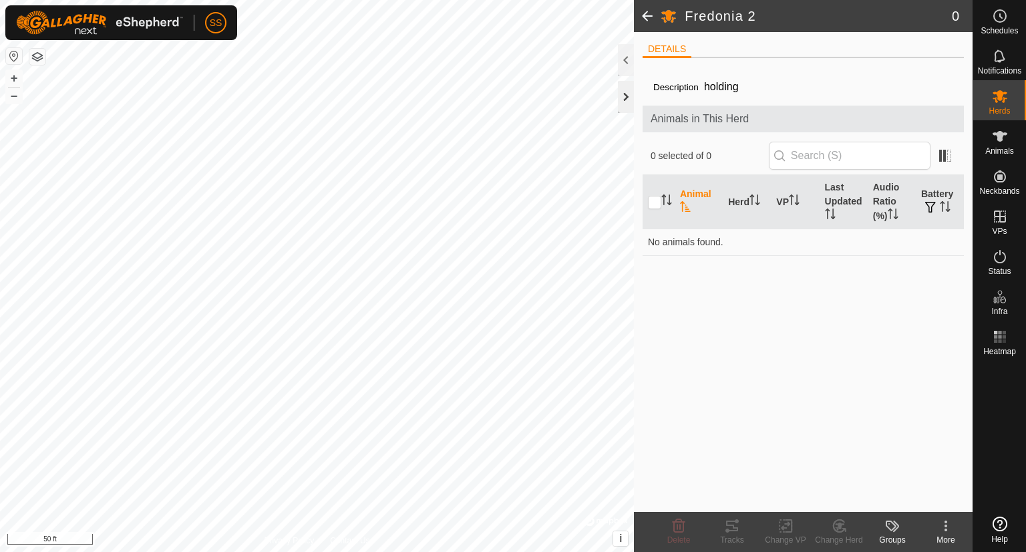
click at [626, 98] on div at bounding box center [626, 97] width 16 height 32
